Goal: Transaction & Acquisition: Obtain resource

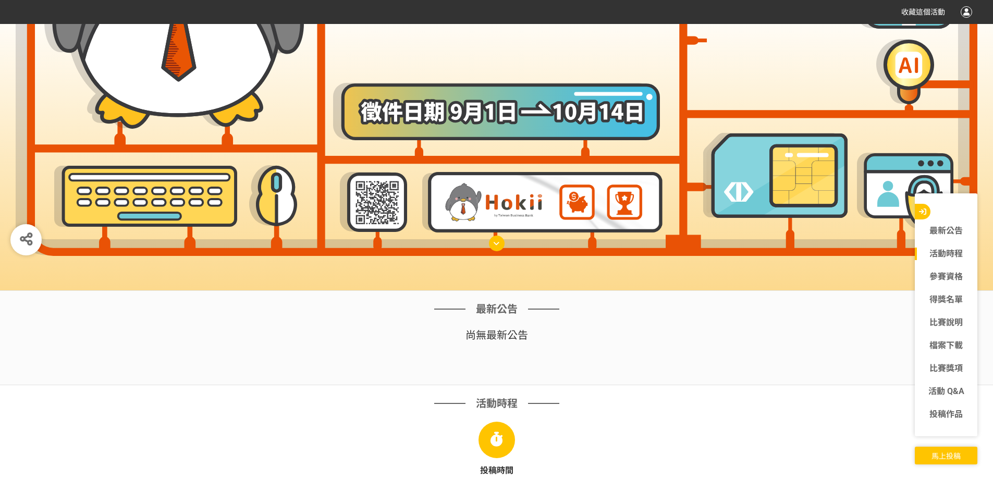
scroll to position [313, 0]
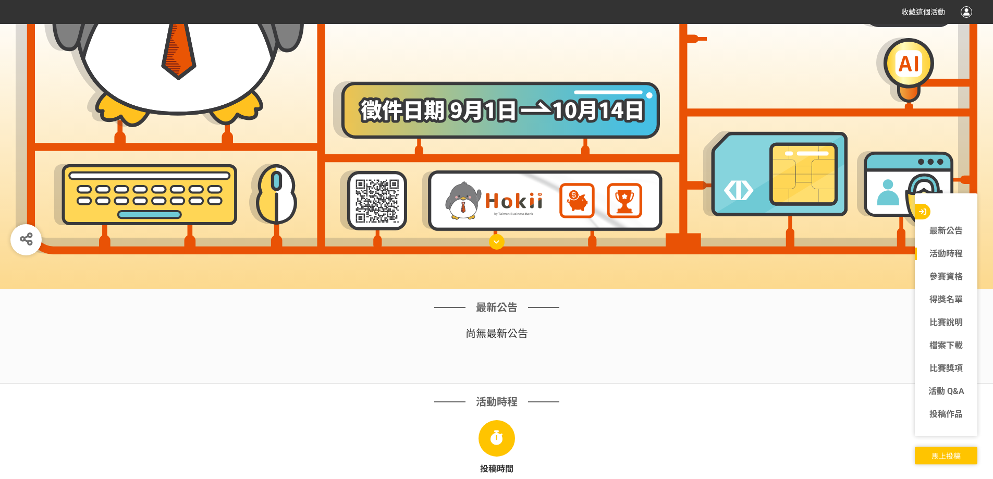
click at [372, 193] on img at bounding box center [373, 201] width 67 height 60
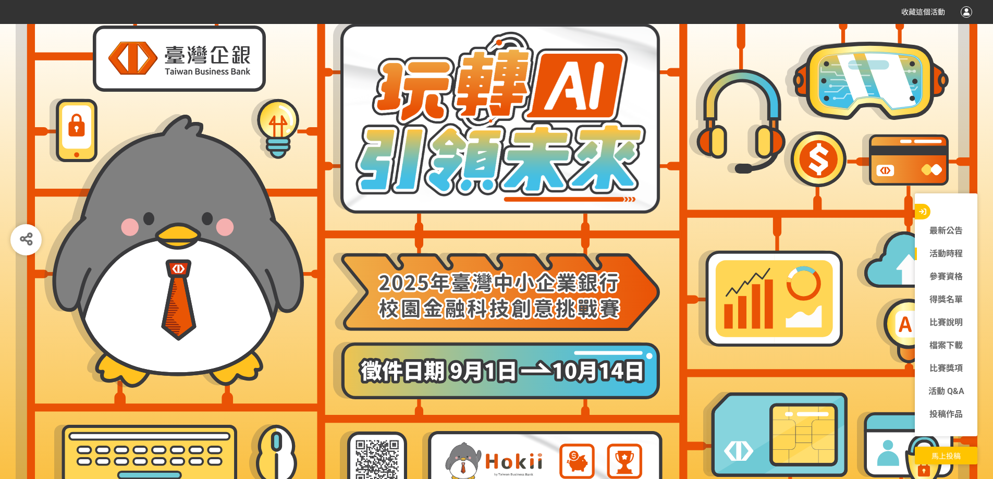
scroll to position [0, 0]
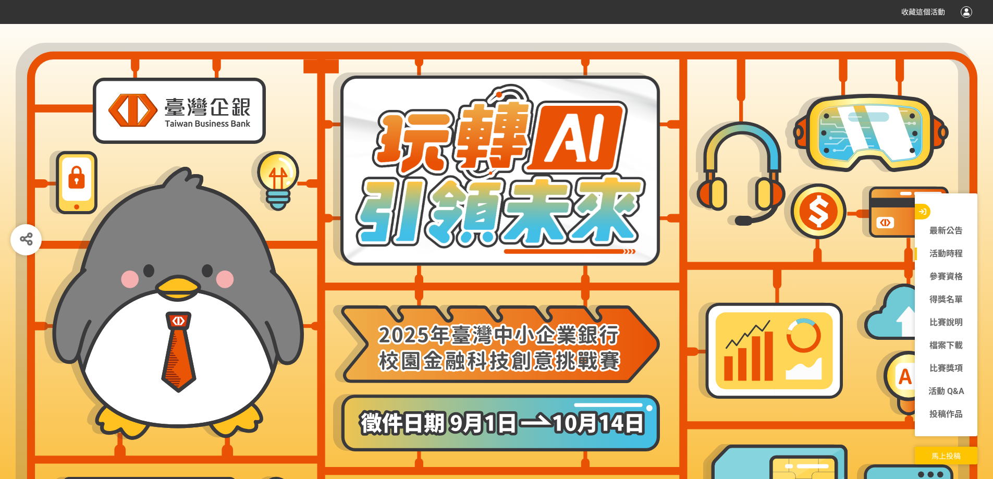
click at [771, 178] on img at bounding box center [737, 173] width 96 height 105
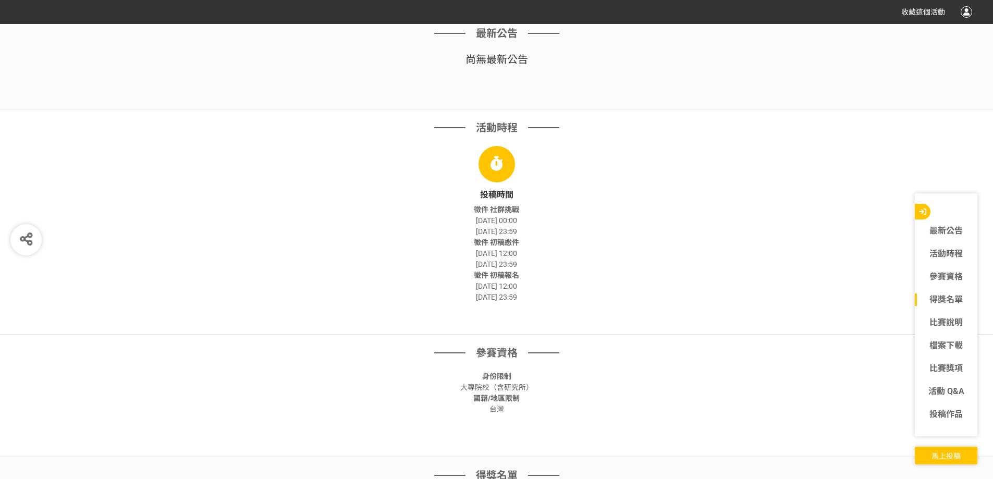
scroll to position [626, 0]
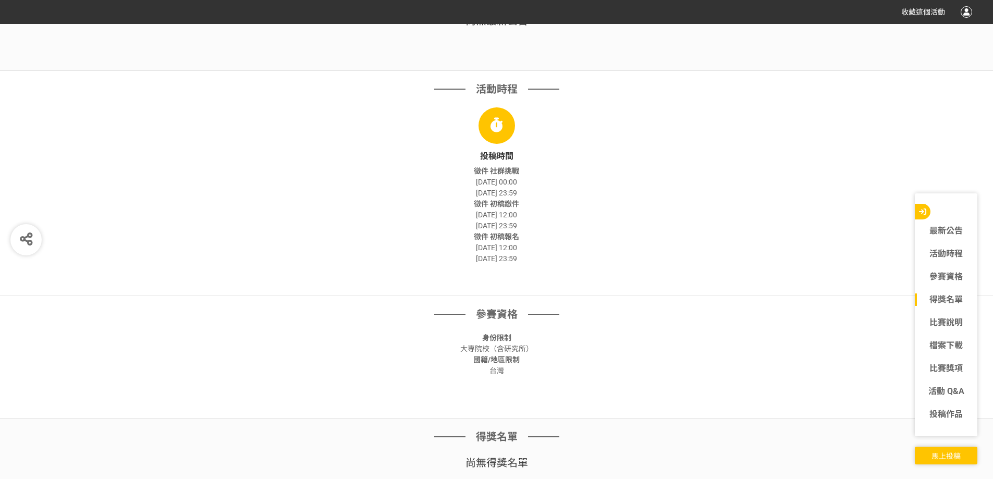
drag, startPoint x: 486, startPoint y: 216, endPoint x: 412, endPoint y: 81, distance: 154.0
click at [411, 79] on div "活動時程 投稿時間 徵件 社群挑戰 [DATE] 00:00 [DATE] 23:59 徵件 初稿繳件 [DATE] 12:00 [DATE] 23:59 徵…" at bounding box center [496, 183] width 993 height 225
click at [639, 230] on div "徵件 初稿繳件 [DATE] 12:00 [DATE] 23:59" at bounding box center [496, 215] width 521 height 33
drag, startPoint x: 492, startPoint y: 121, endPoint x: 543, endPoint y: 248, distance: 136.4
click at [542, 247] on div "投稿時間 徵件 社群挑戰 [DATE] 00:00 [DATE] 23:59 徵件 初稿繳件 [DATE] 12:00 [DATE] 23:59 徵件 初稿報…" at bounding box center [496, 185] width 521 height 157
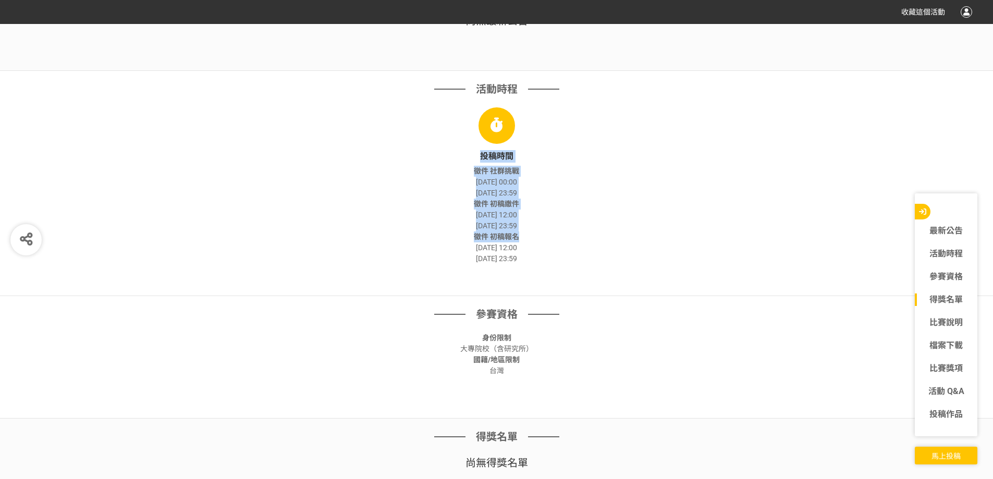
click at [544, 252] on div "徵件 初稿報名 [DATE] 12:00 [DATE] 23:59" at bounding box center [496, 248] width 521 height 33
drag, startPoint x: 451, startPoint y: 111, endPoint x: 463, endPoint y: 121, distance: 15.5
click at [451, 110] on div "投稿時間 徵件 社群挑戰 [DATE] 00:00 [DATE] 23:59 徵件 初稿繳件 [DATE] 12:00 [DATE] 23:59 徵件 初稿報…" at bounding box center [496, 185] width 521 height 157
click at [603, 218] on div "徵件 初稿繳件 [DATE] 12:00 [DATE] 23:59" at bounding box center [496, 215] width 521 height 33
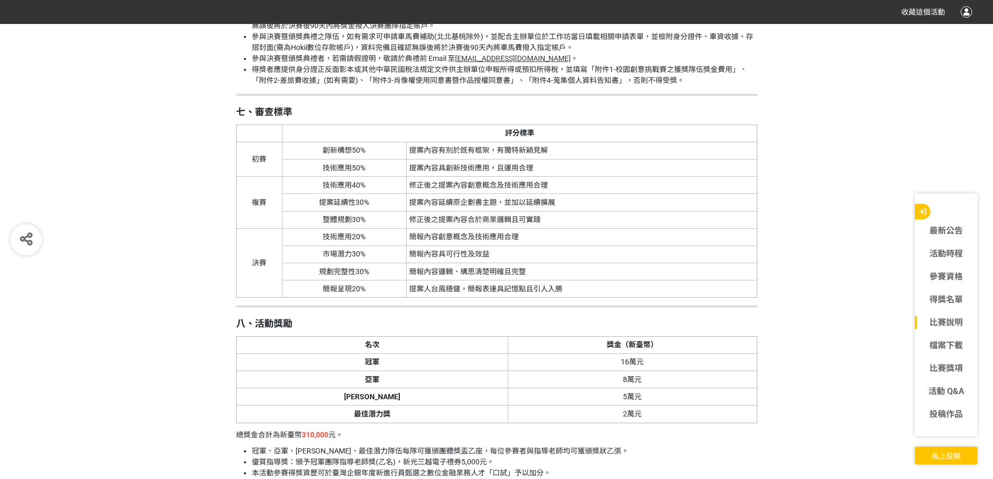
drag, startPoint x: 521, startPoint y: 169, endPoint x: 507, endPoint y: 213, distance: 46.0
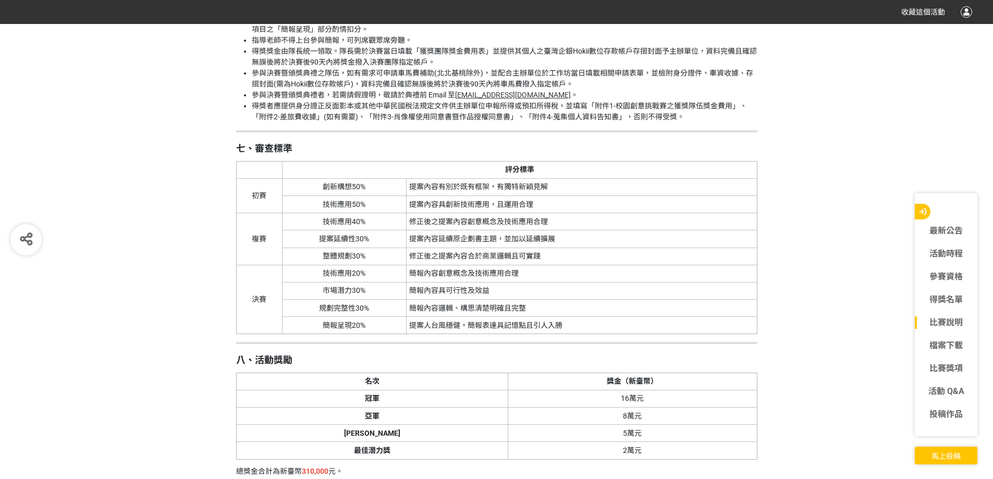
drag, startPoint x: 506, startPoint y: 213, endPoint x: 496, endPoint y: 177, distance: 37.3
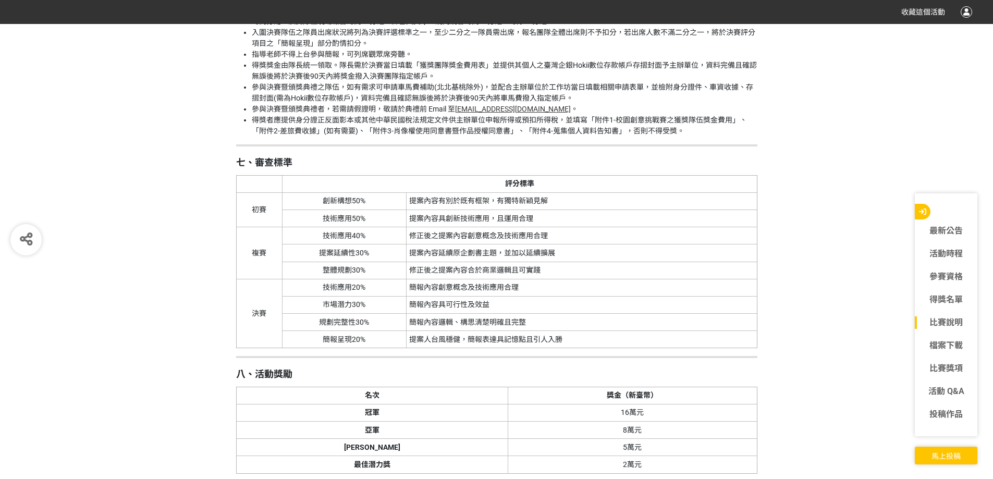
drag, startPoint x: 496, startPoint y: 177, endPoint x: 497, endPoint y: 194, distance: 16.7
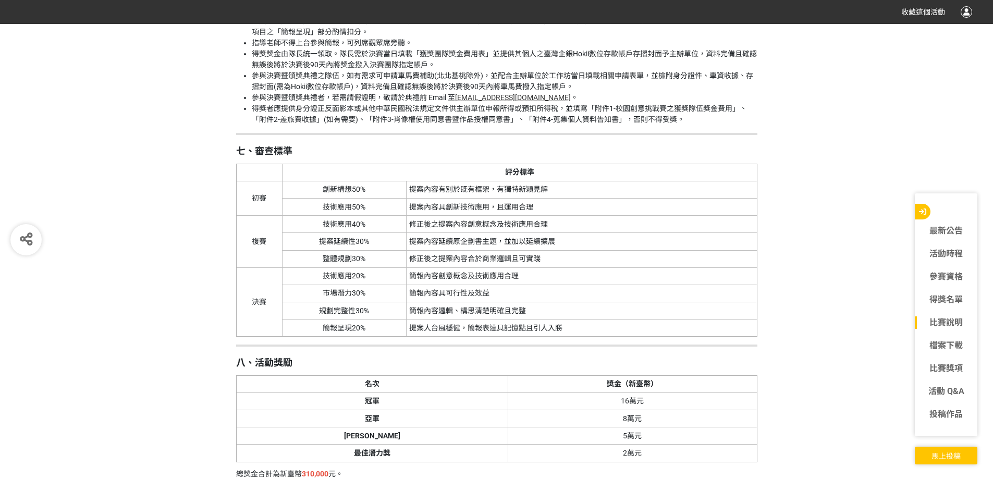
drag, startPoint x: 497, startPoint y: 194, endPoint x: 497, endPoint y: 180, distance: 13.6
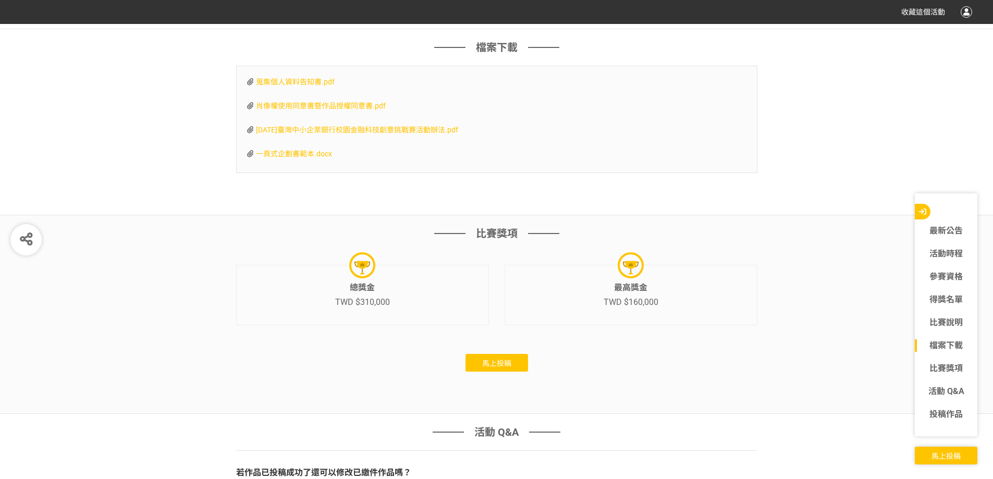
scroll to position [3222, 0]
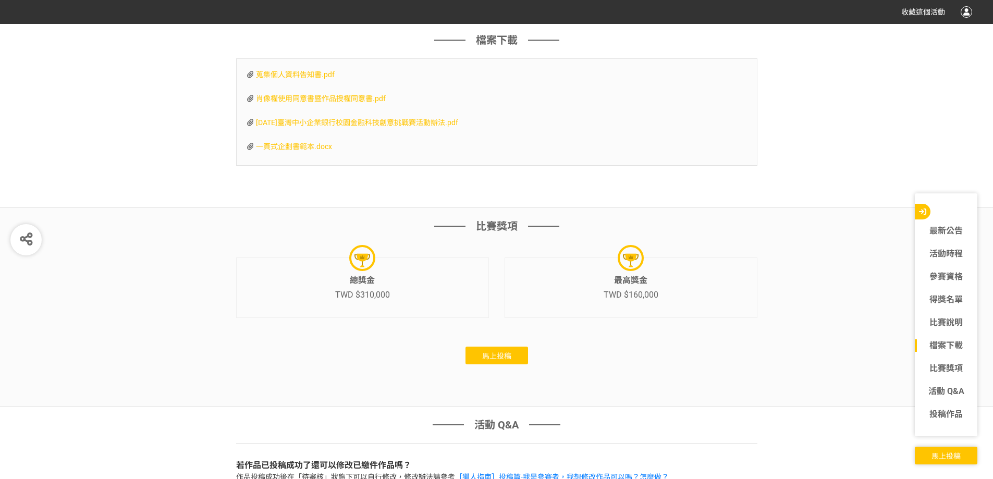
drag, startPoint x: 194, startPoint y: 214, endPoint x: 195, endPoint y: 228, distance: 14.1
drag, startPoint x: 195, startPoint y: 228, endPoint x: 192, endPoint y: 215, distance: 13.8
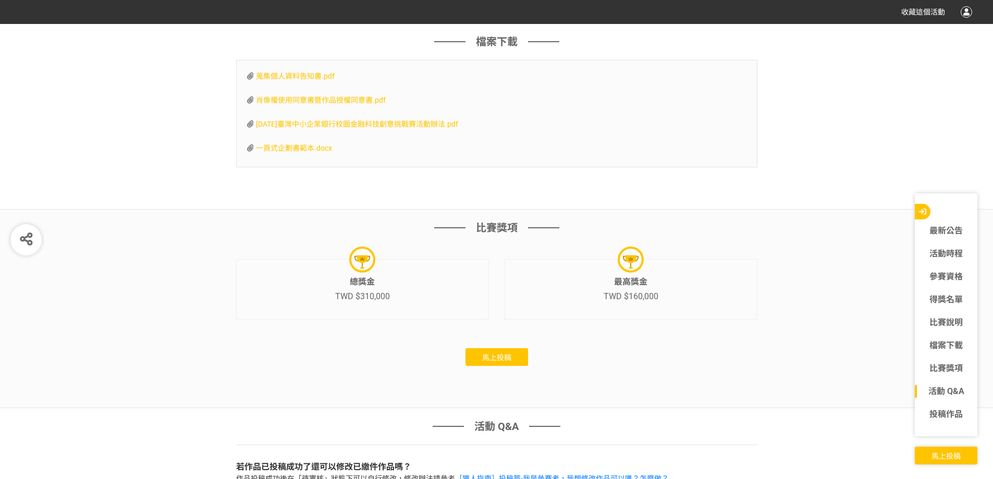
click at [282, 152] on span "一頁式企劃書範本.docx" at bounding box center [294, 148] width 76 height 8
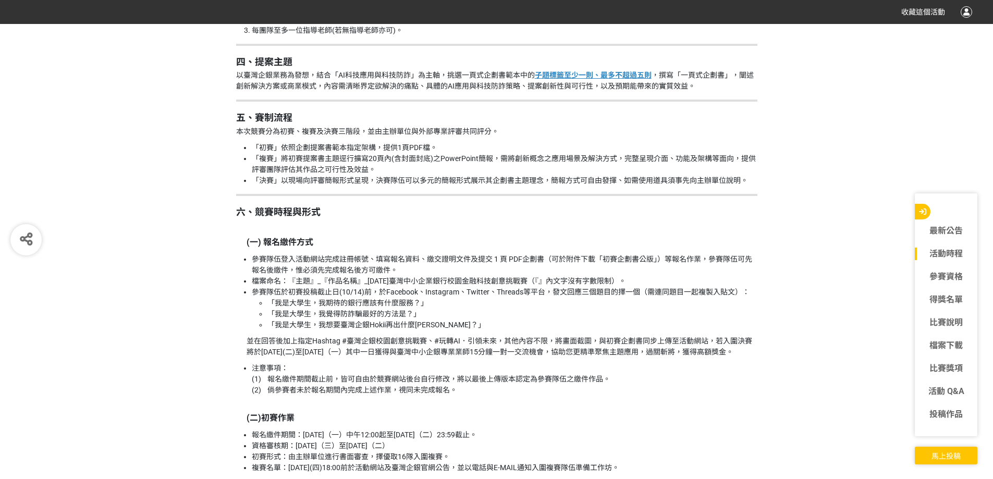
scroll to position [463, 0]
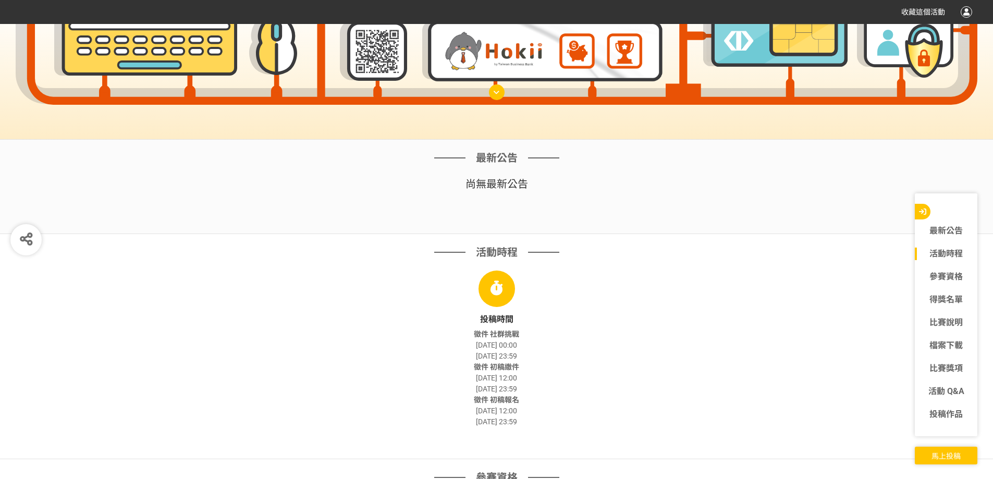
drag, startPoint x: 773, startPoint y: 369, endPoint x: 760, endPoint y: 195, distance: 174.6
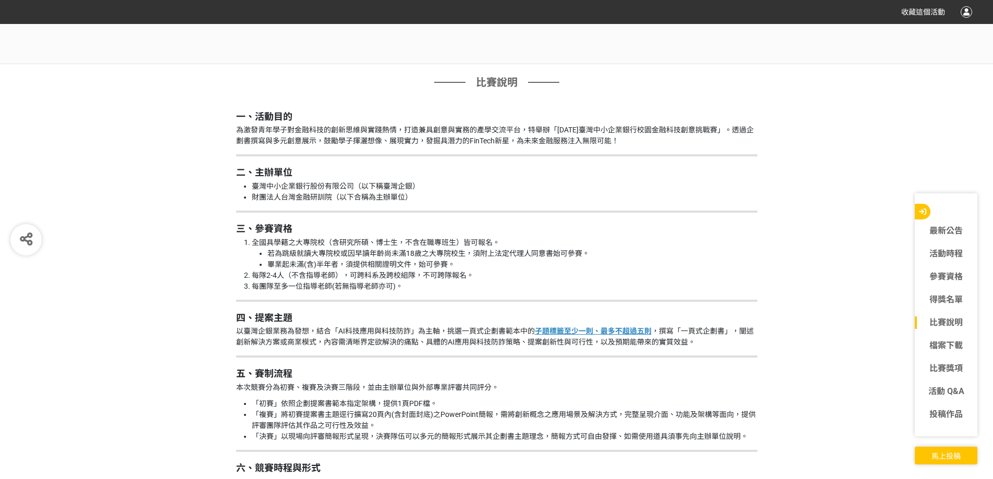
scroll to position [1095, 0]
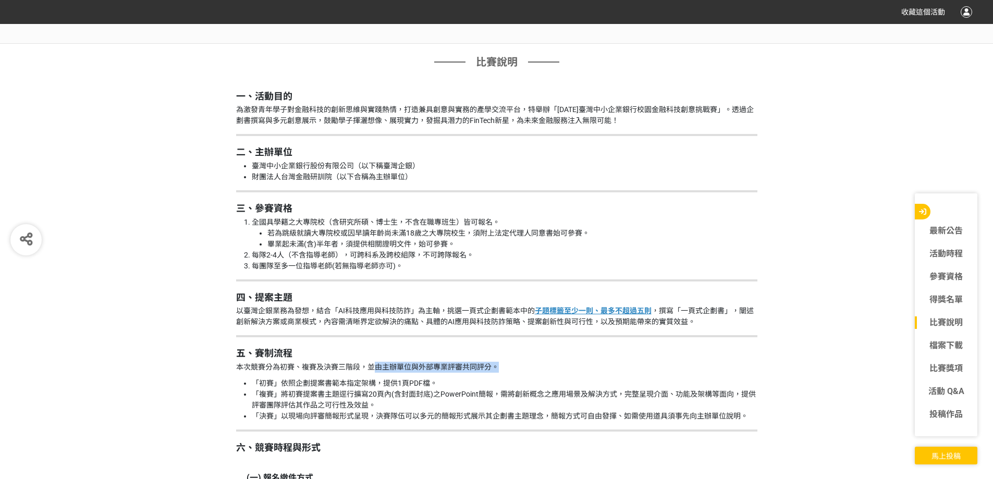
drag, startPoint x: 382, startPoint y: 371, endPoint x: 587, endPoint y: 436, distance: 215.0
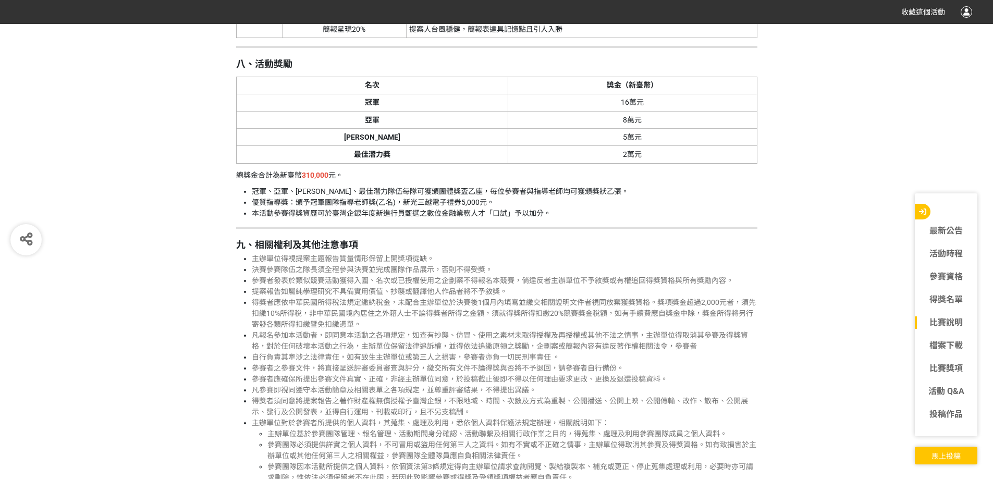
scroll to position [2868, 0]
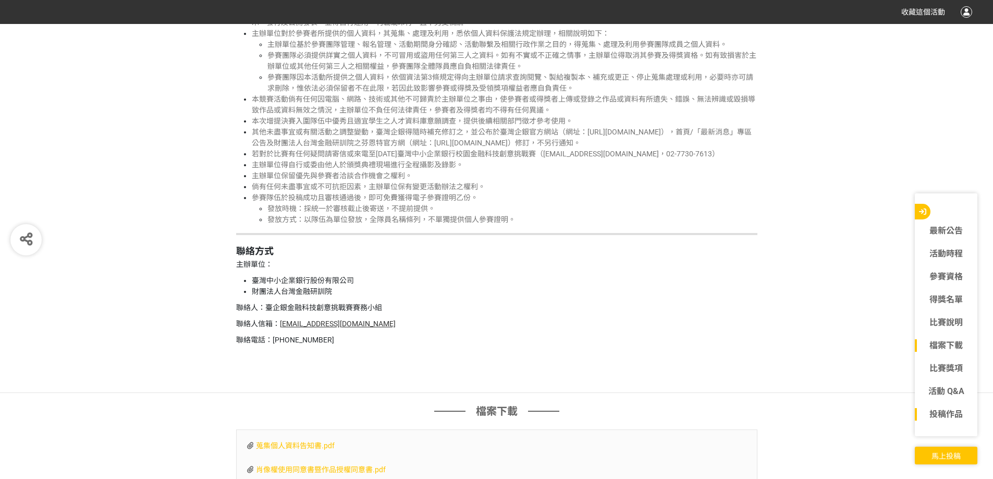
click at [954, 420] on link "投稿作品" at bounding box center [946, 414] width 63 height 13
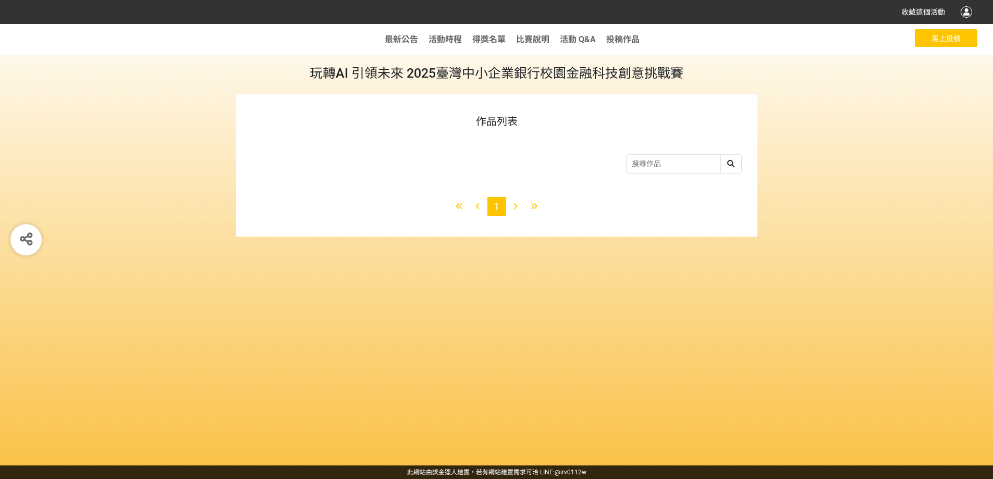
click at [646, 169] on input "search" at bounding box center [684, 164] width 115 height 18
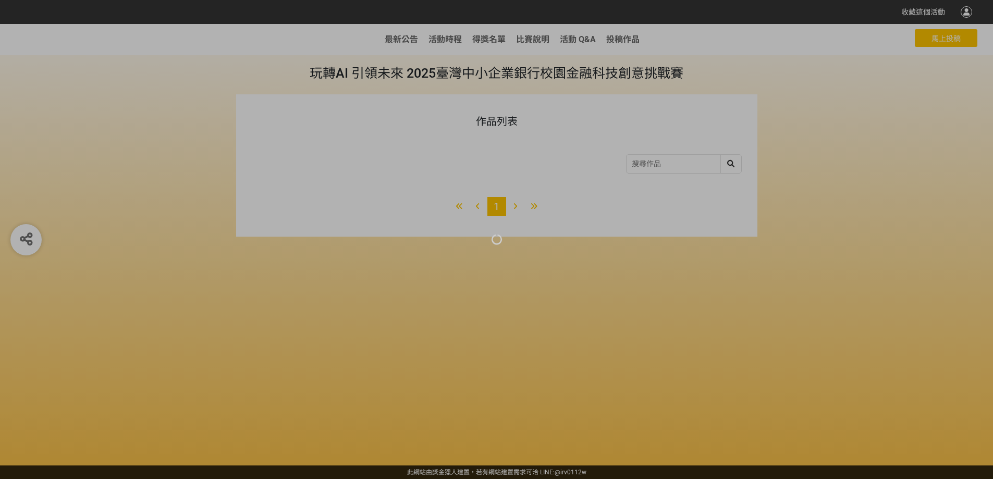
click at [946, 37] on div "收藏這個活動 此網站由獎金獵人建置，若有網站建置需求 可洽 LINE: @irv0112w 分享 最新公告 活動時程 得獎名單 比賽說明 活動 Q&A 投稿作…" at bounding box center [496, 239] width 993 height 479
